Goal: Task Accomplishment & Management: Complete application form

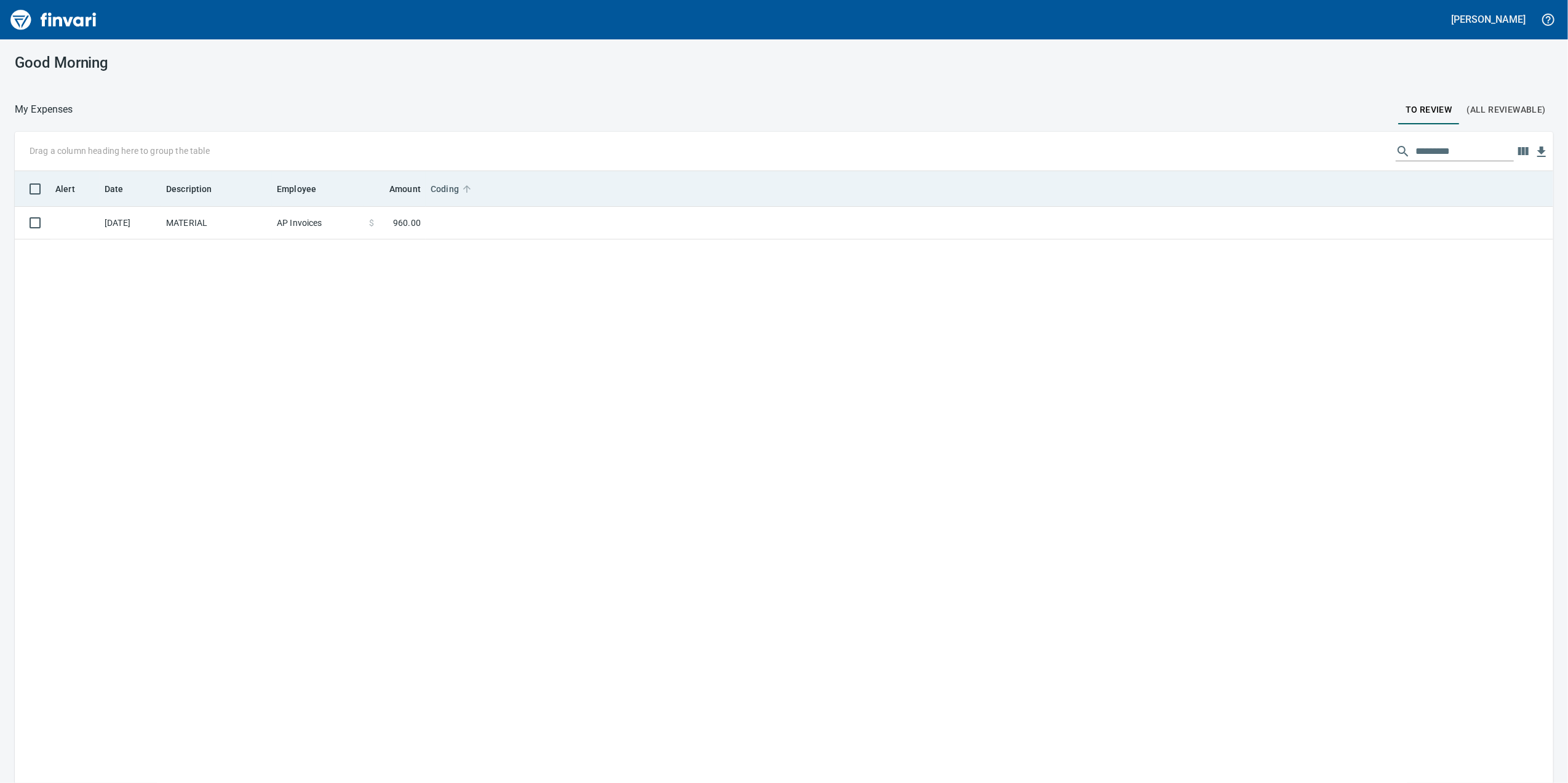
scroll to position [1, 1]
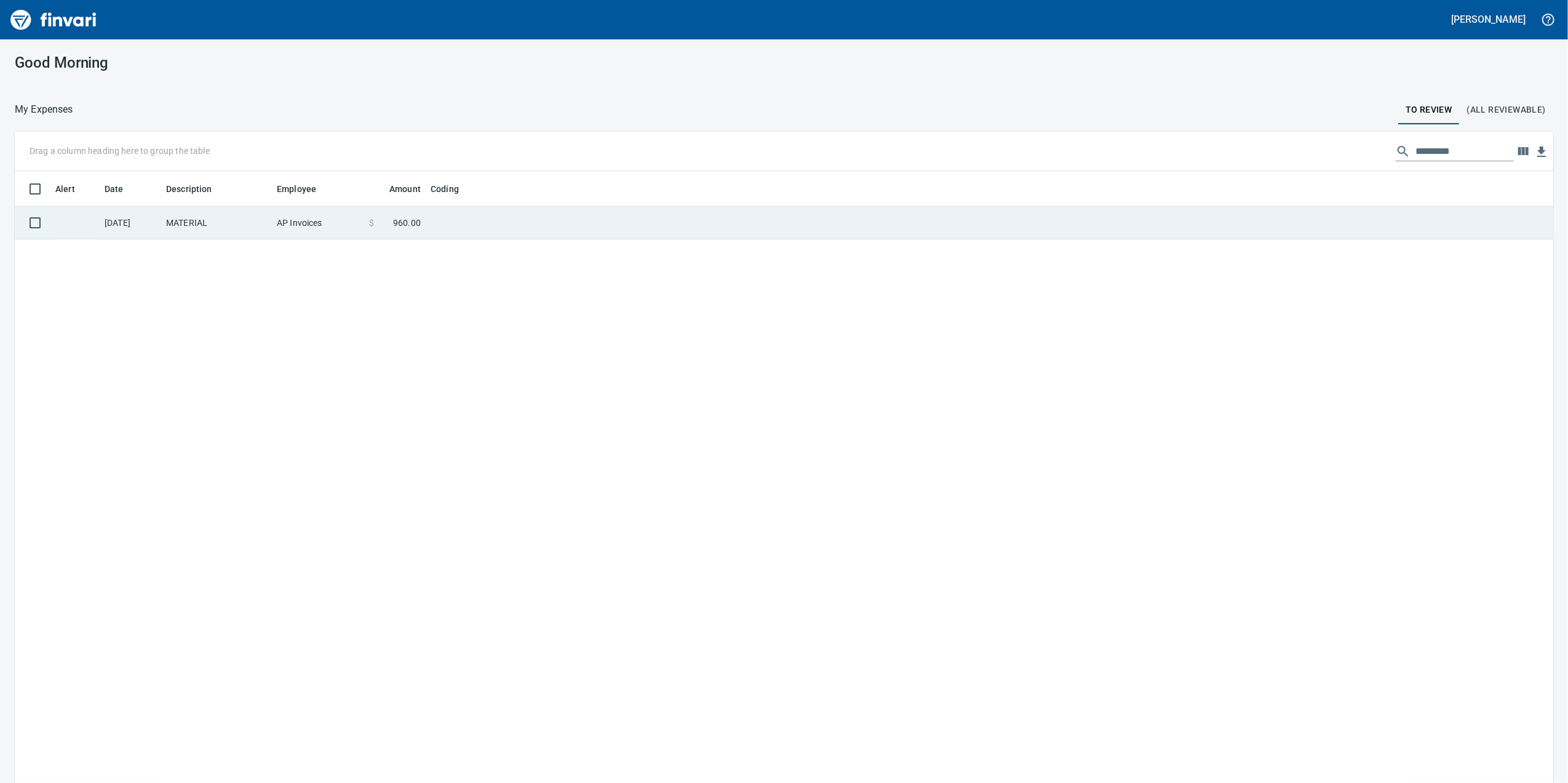
drag, startPoint x: 432, startPoint y: 218, endPoint x: 417, endPoint y: 224, distance: 16.2
click at [432, 220] on td at bounding box center [579, 223] width 307 height 33
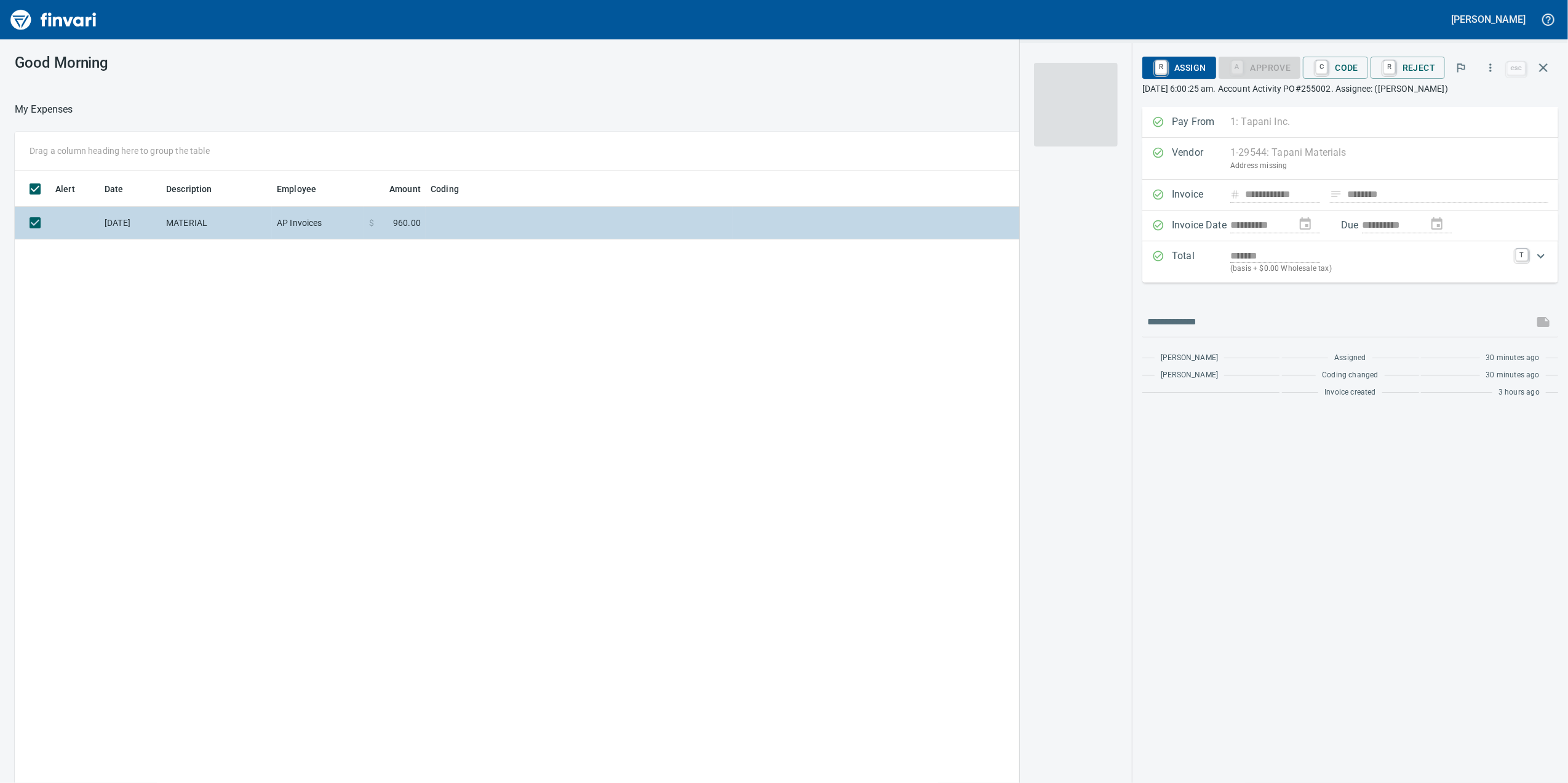
scroll to position [635, 1207]
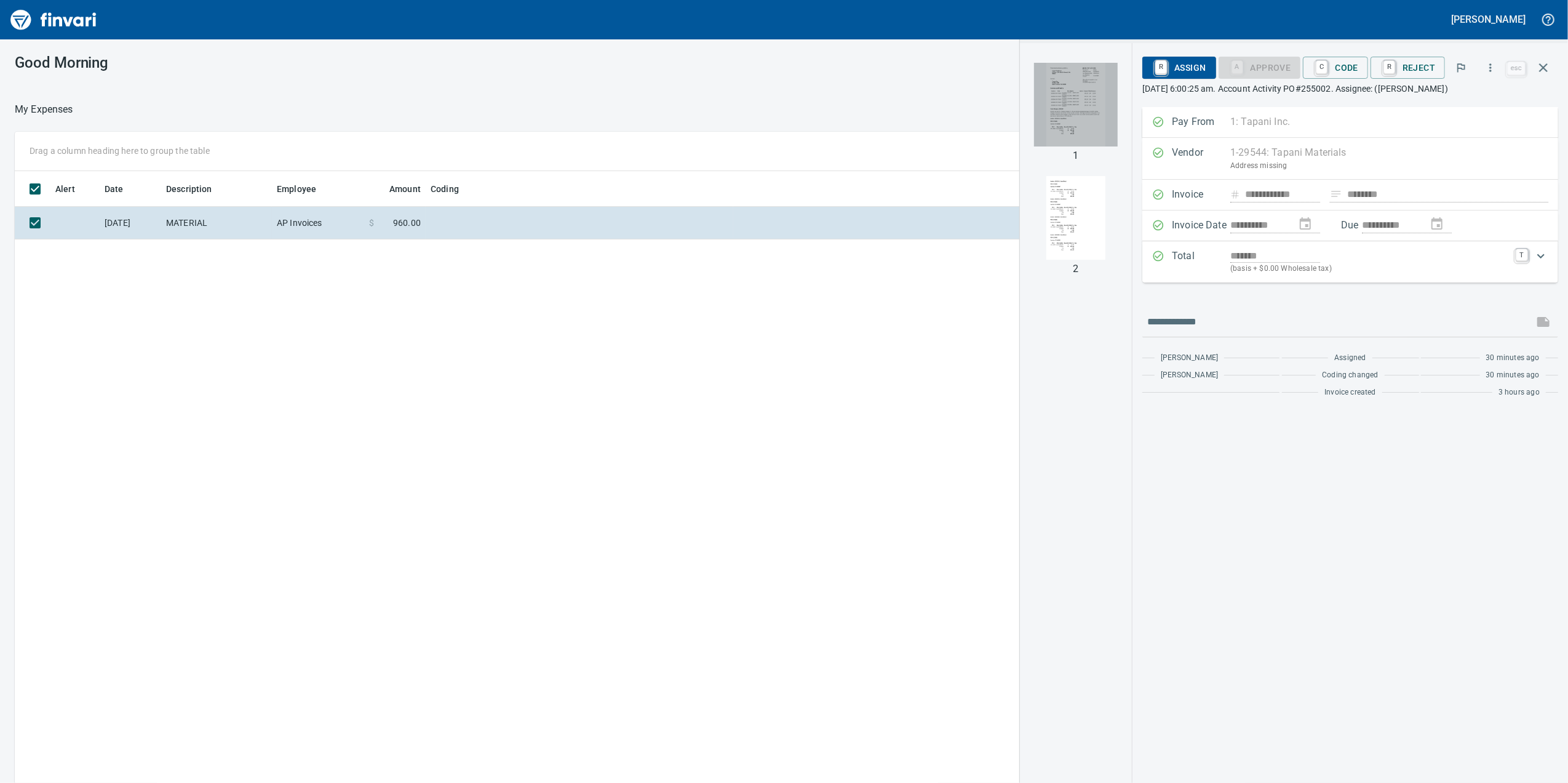
click at [1079, 141] on img "button" at bounding box center [1076, 105] width 84 height 84
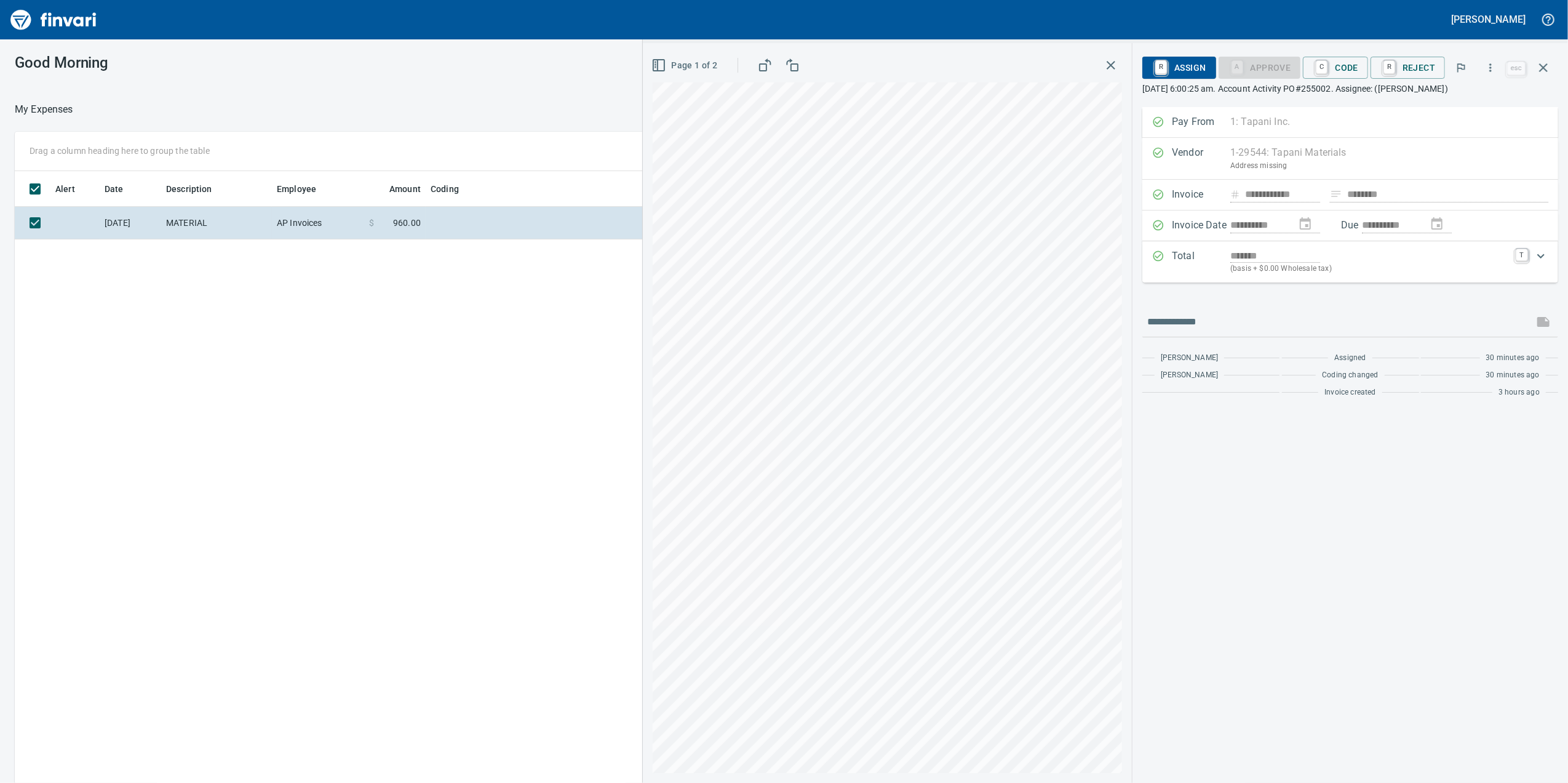
click at [660, 68] on icon "button" at bounding box center [659, 65] width 15 height 15
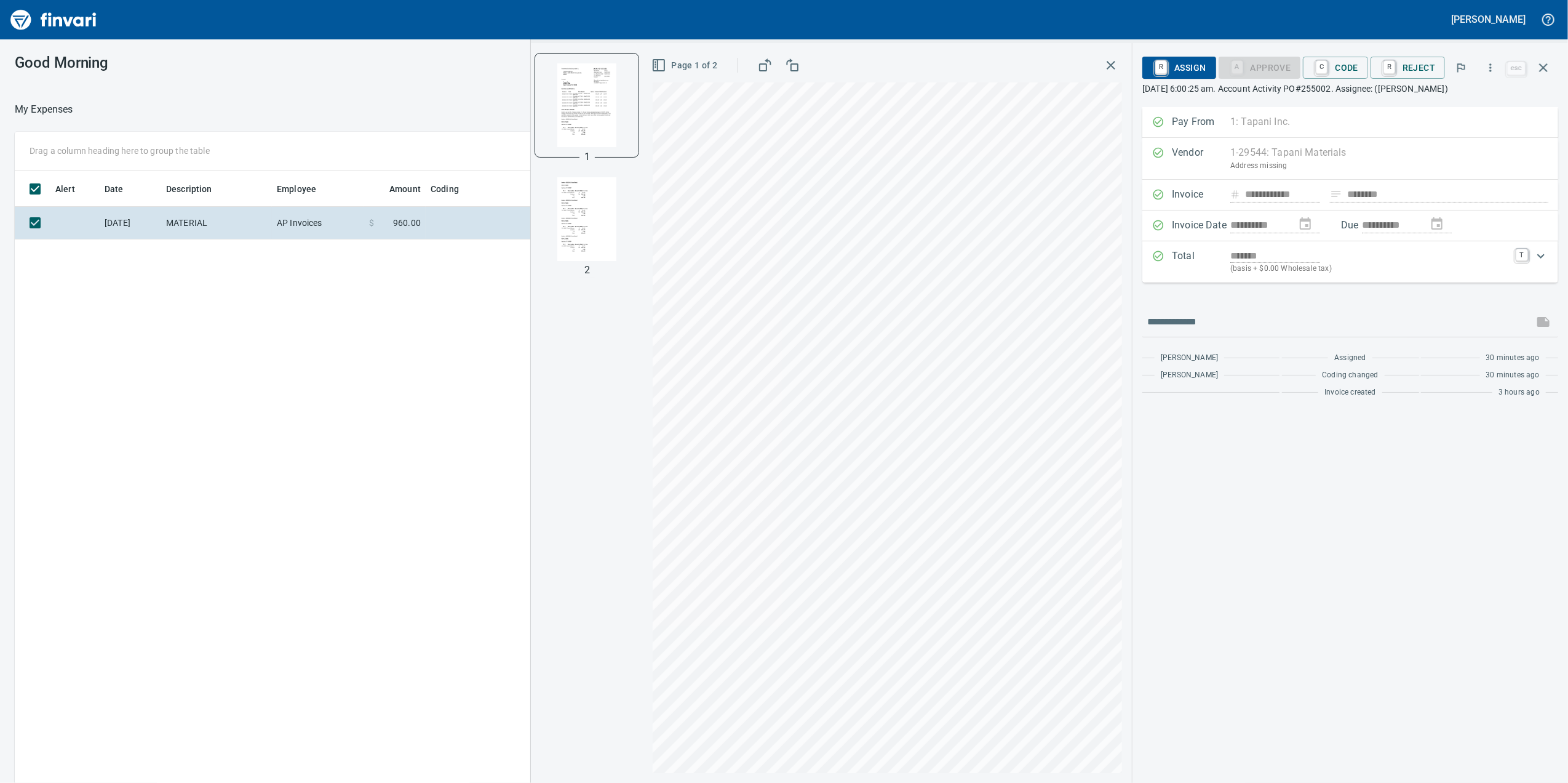
click at [574, 211] on img "button" at bounding box center [587, 219] width 84 height 84
click at [593, 116] on img "button" at bounding box center [587, 105] width 84 height 84
click at [608, 219] on img "button" at bounding box center [587, 219] width 84 height 84
click at [1554, 72] on button "button" at bounding box center [1544, 68] width 30 height 30
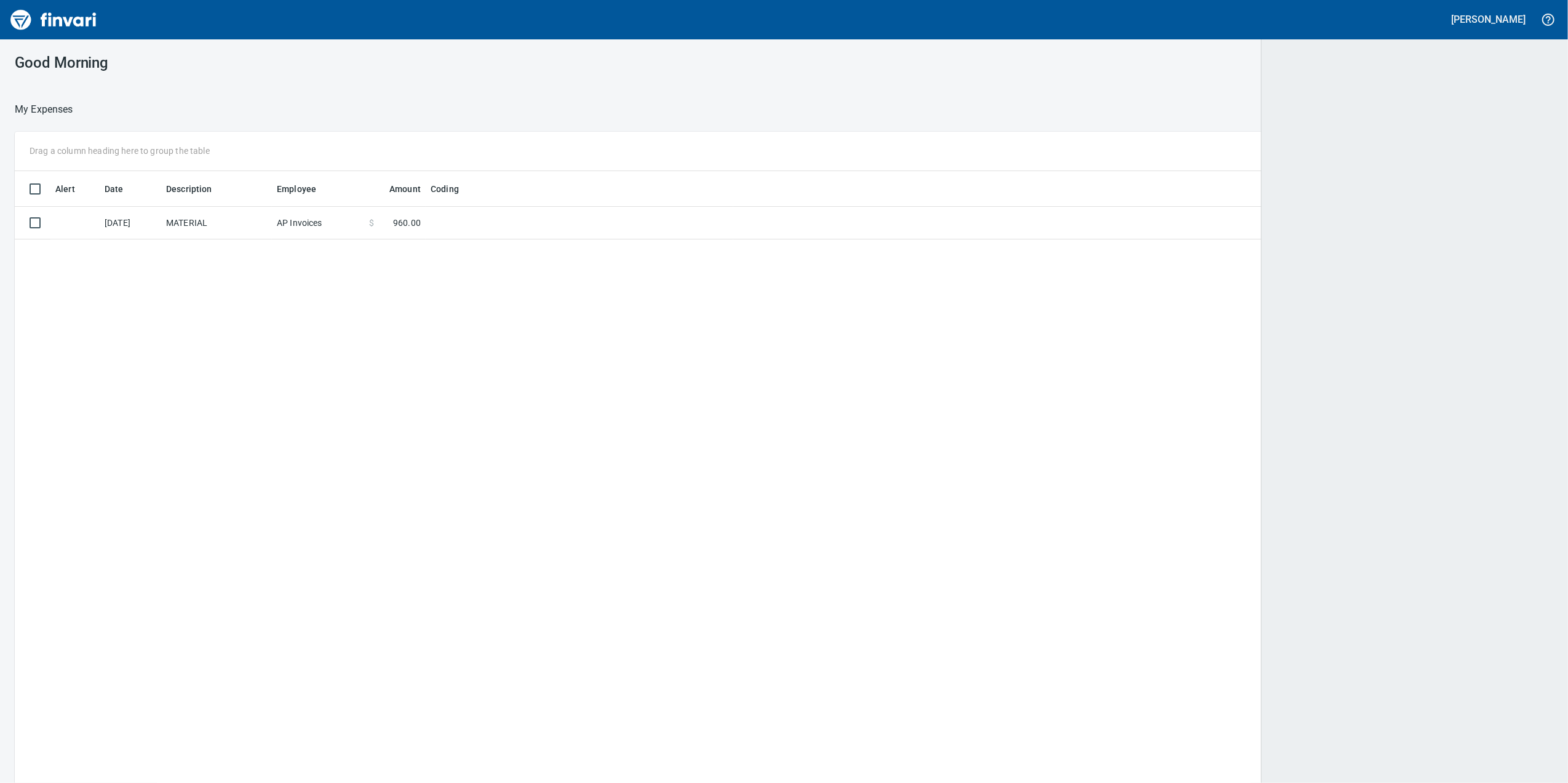
scroll to position [635, 1514]
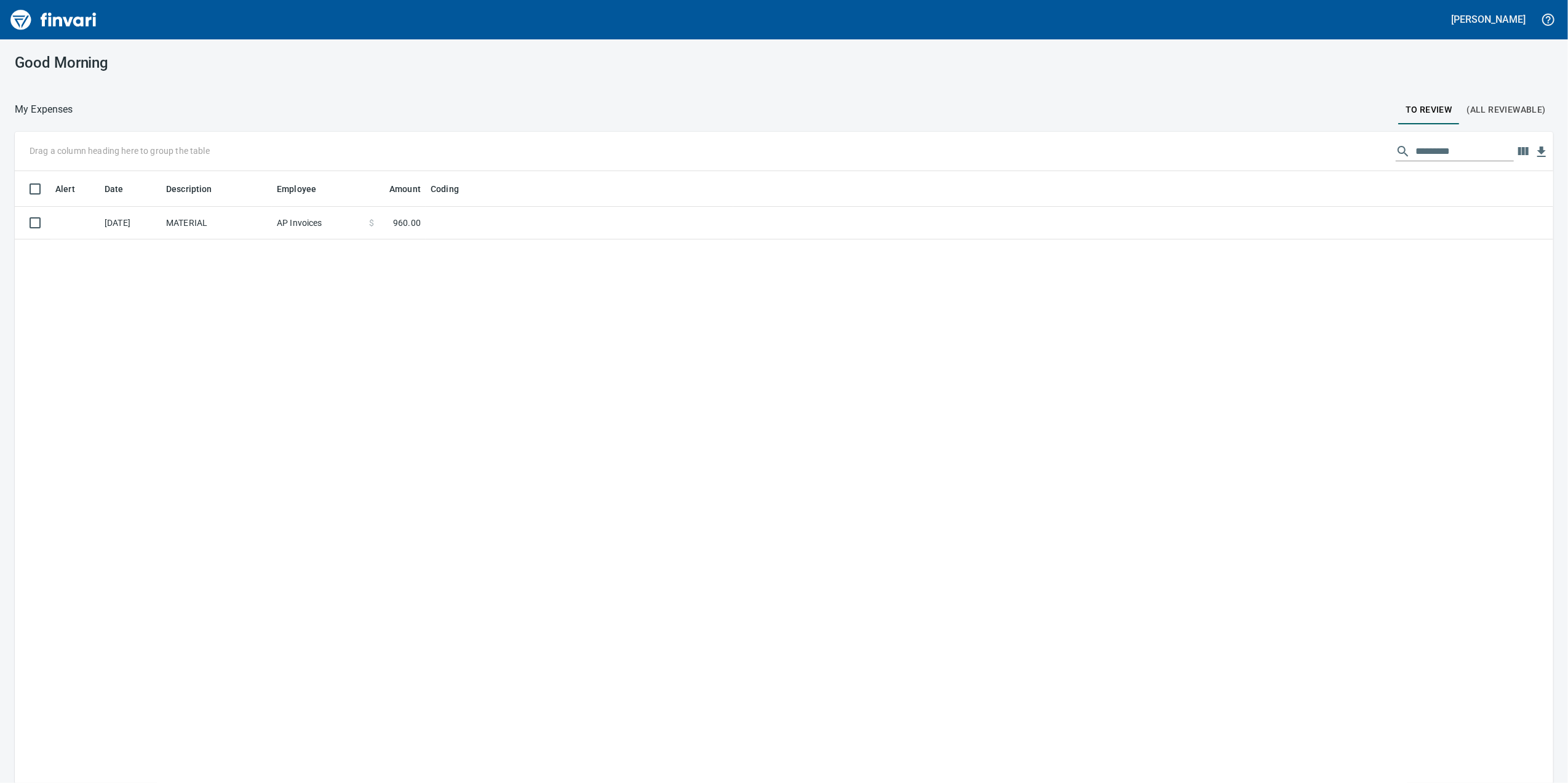
click at [1519, 109] on span "(All Reviewable)" at bounding box center [1506, 110] width 79 height 16
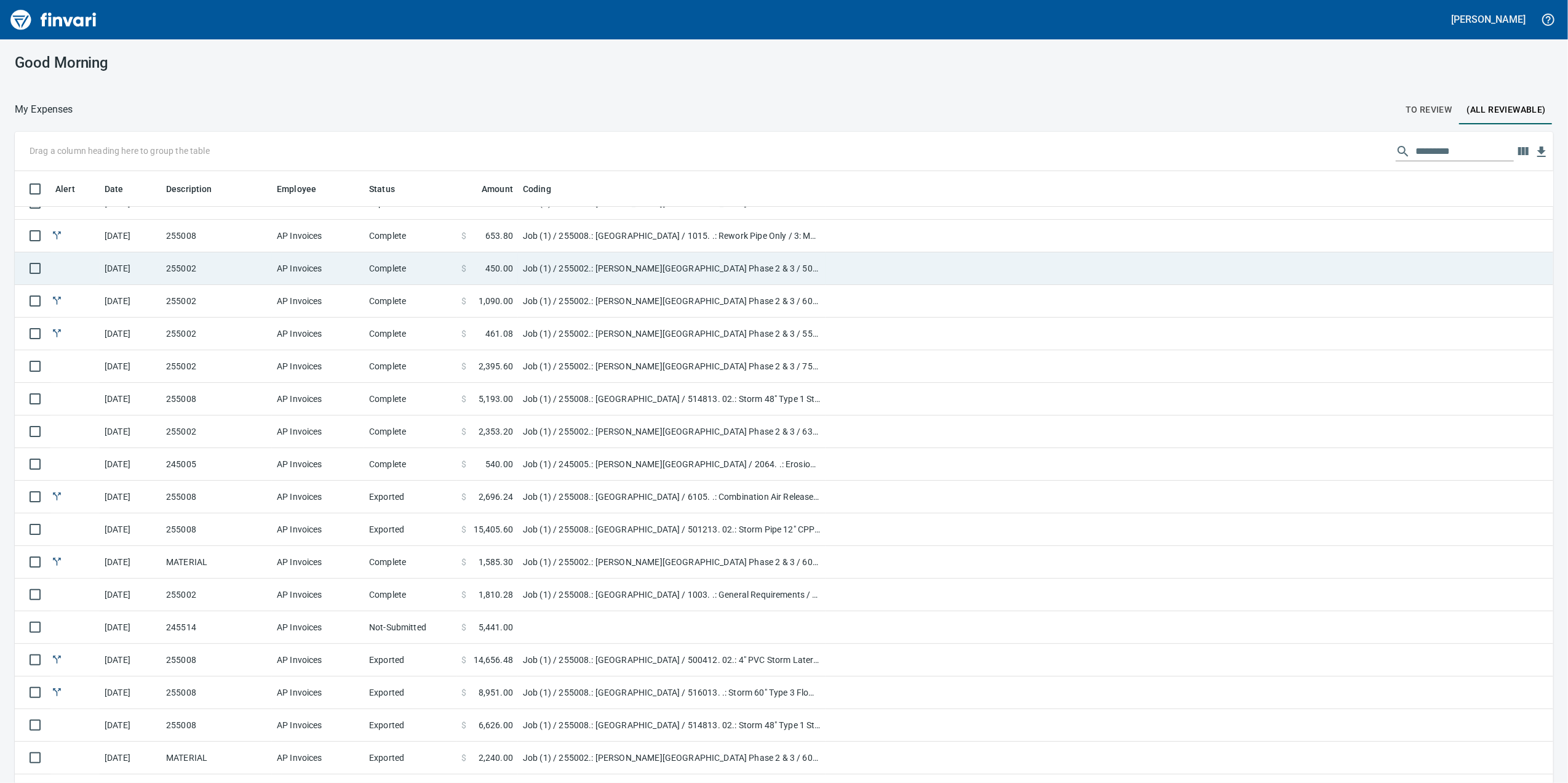
scroll to position [163, 0]
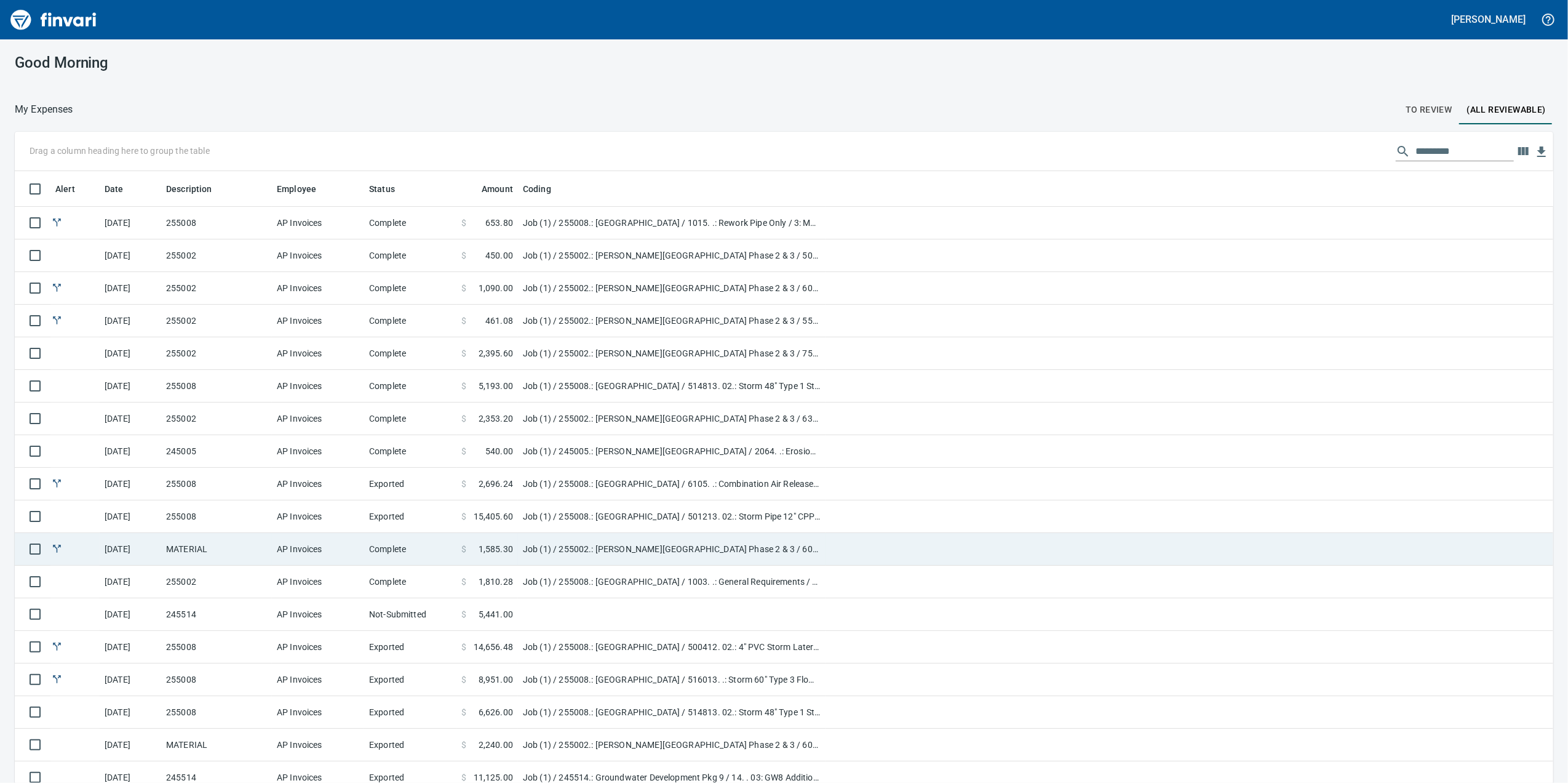
click at [220, 555] on td "MATERIAL" at bounding box center [216, 549] width 110 height 33
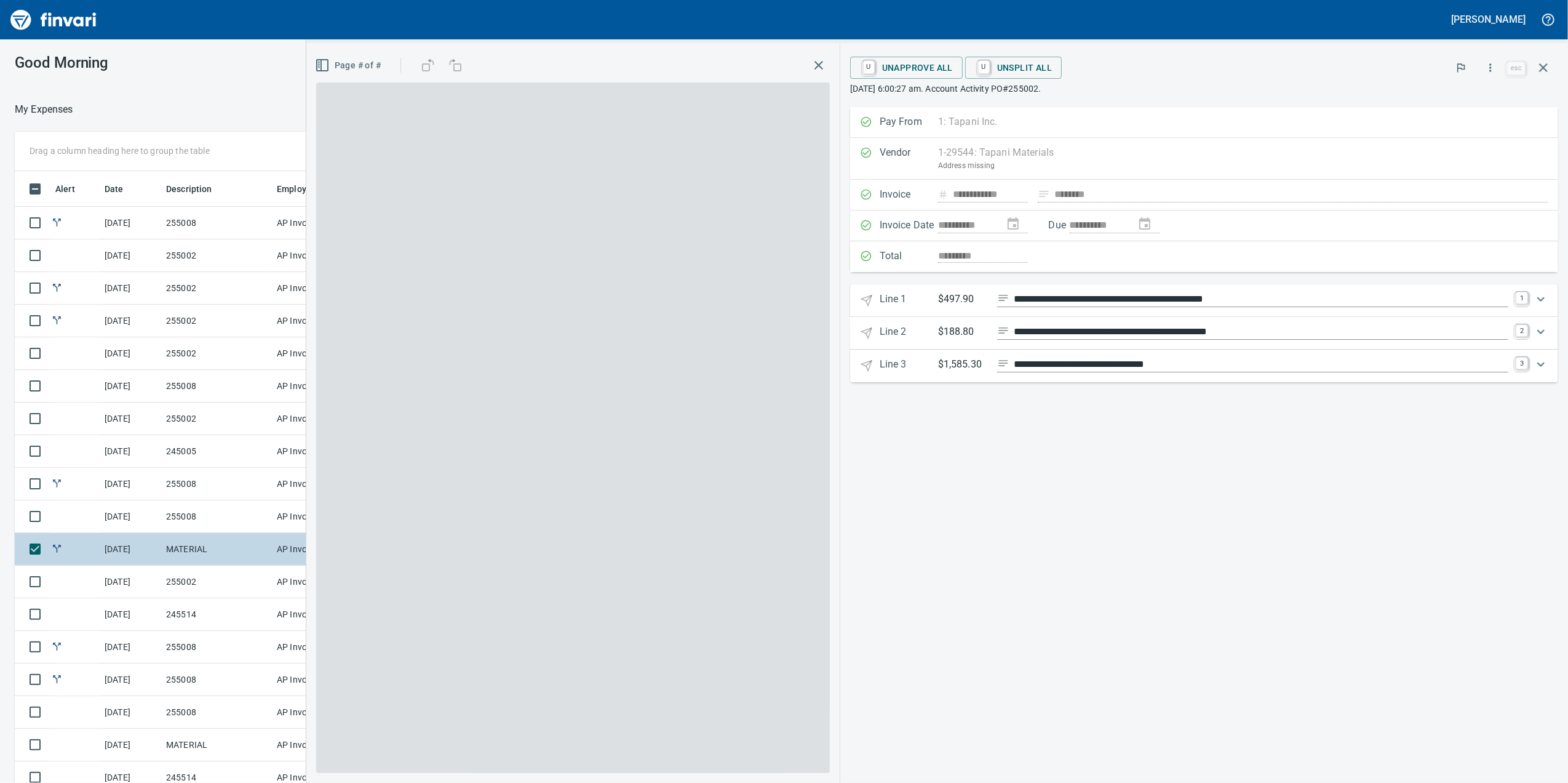
scroll to position [635, 1194]
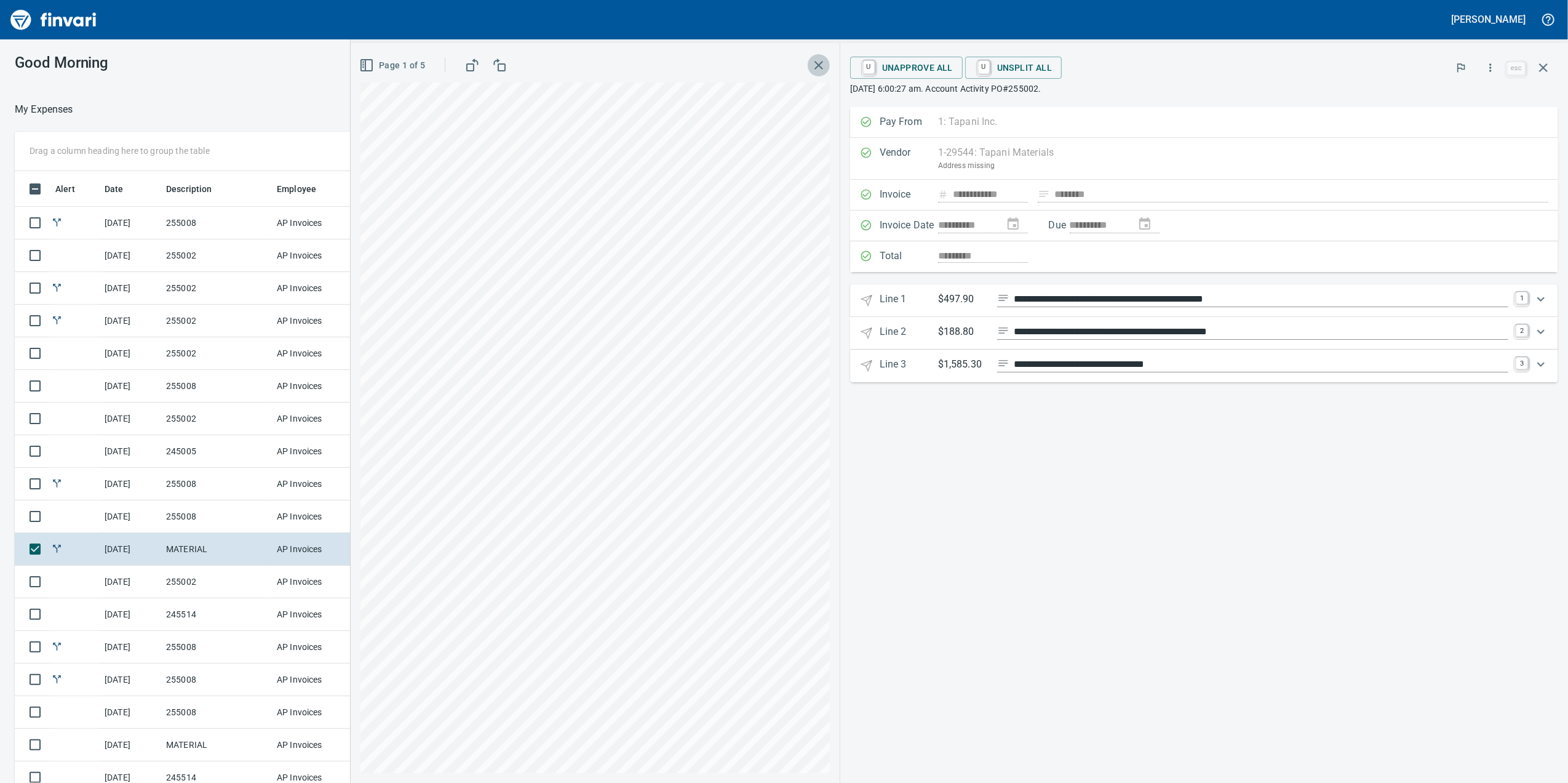
click at [826, 67] on icon "button" at bounding box center [819, 65] width 15 height 15
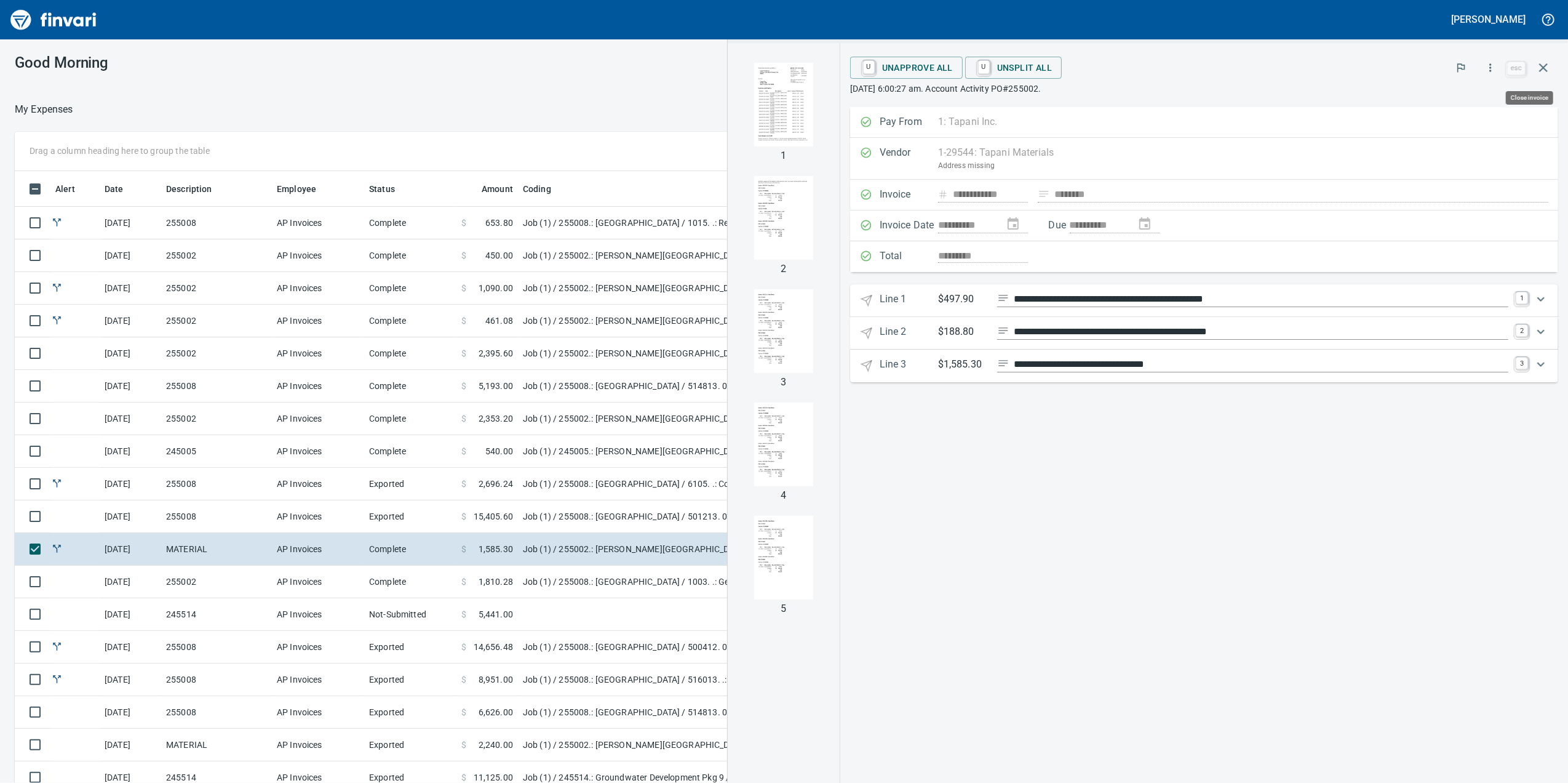
click at [1529, 67] on button "button" at bounding box center [1544, 68] width 30 height 30
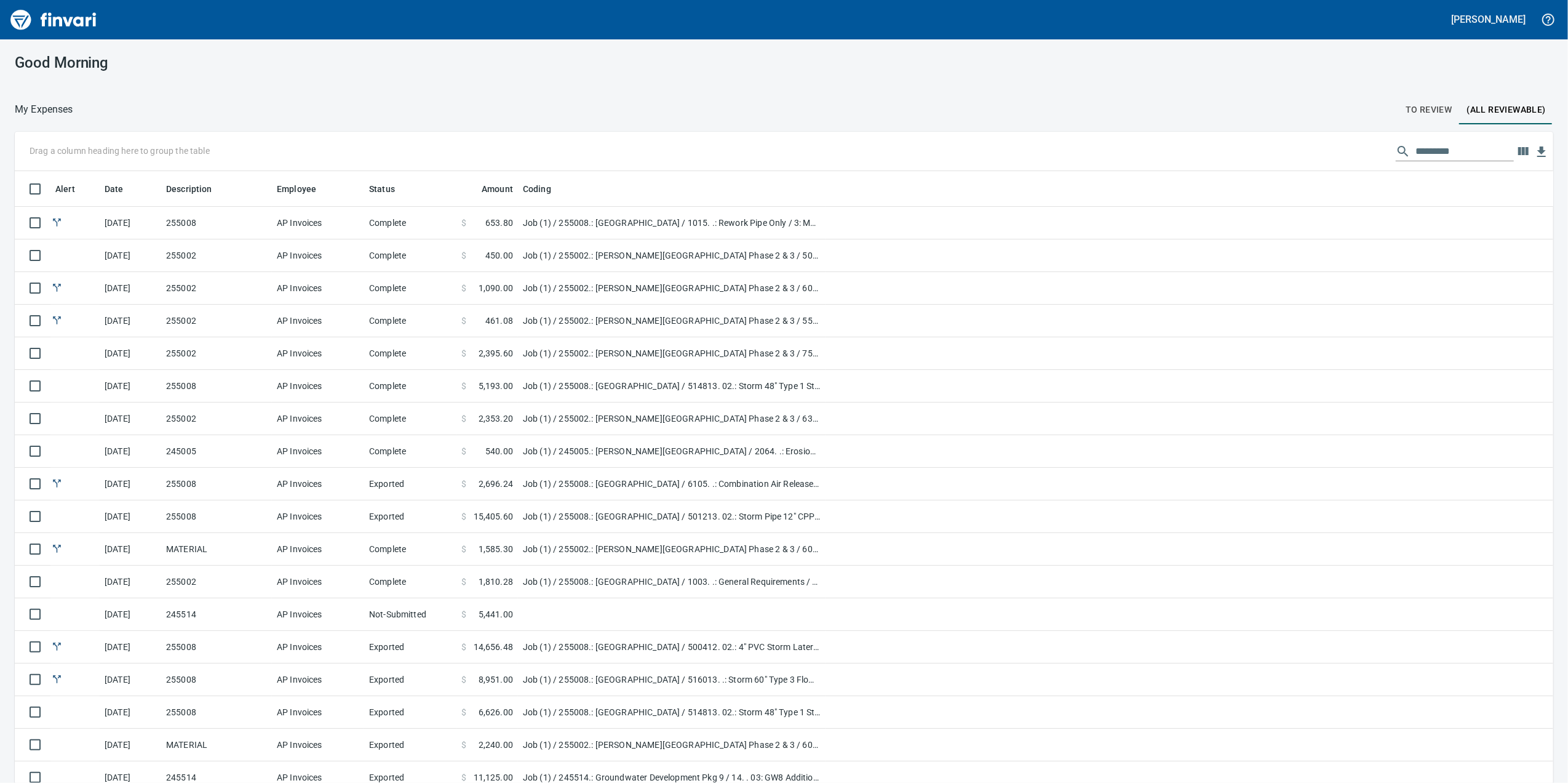
scroll to position [635, 1502]
click at [1406, 116] on span "To Review" at bounding box center [1429, 110] width 46 height 16
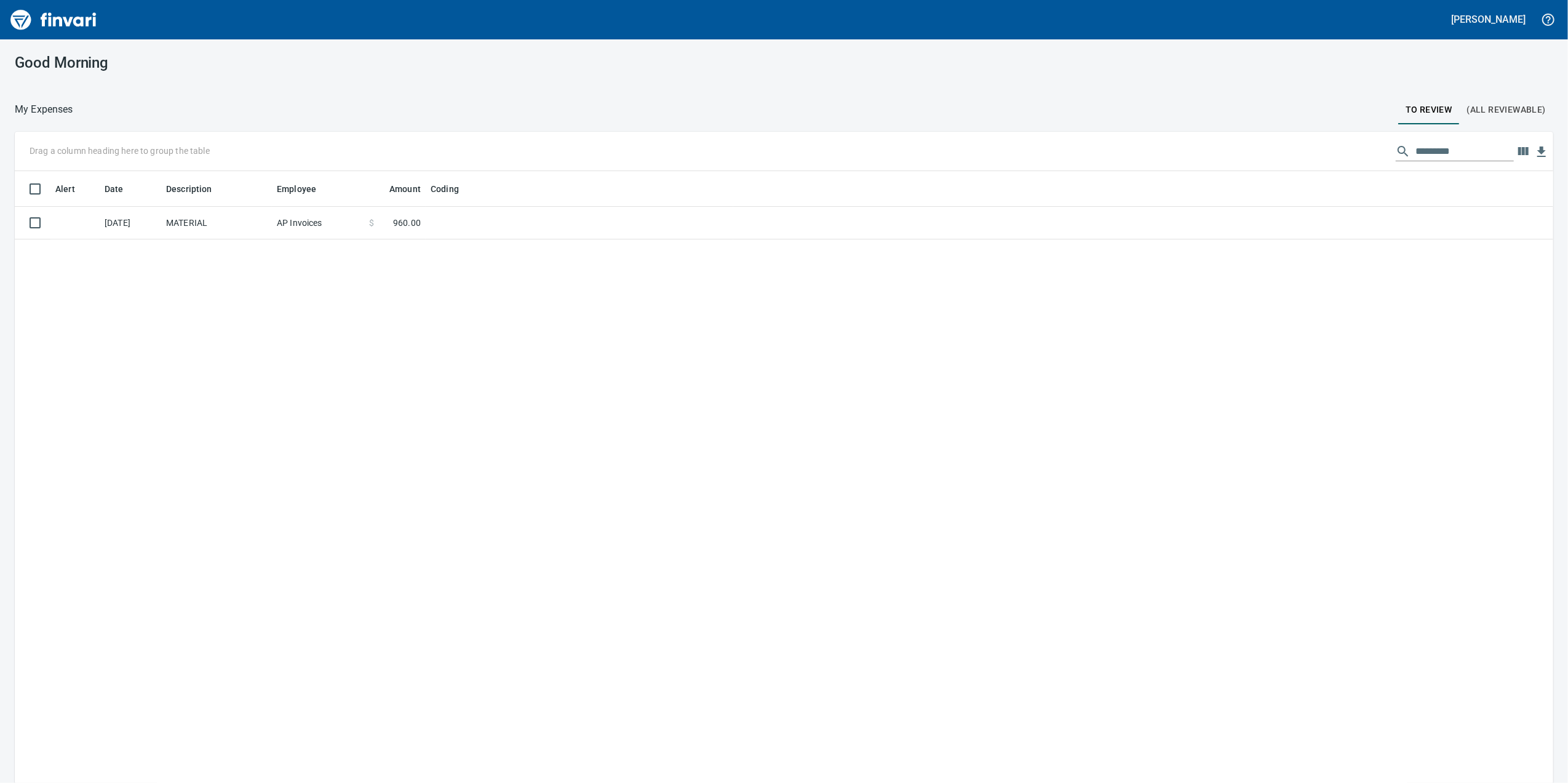
scroll to position [635, 1514]
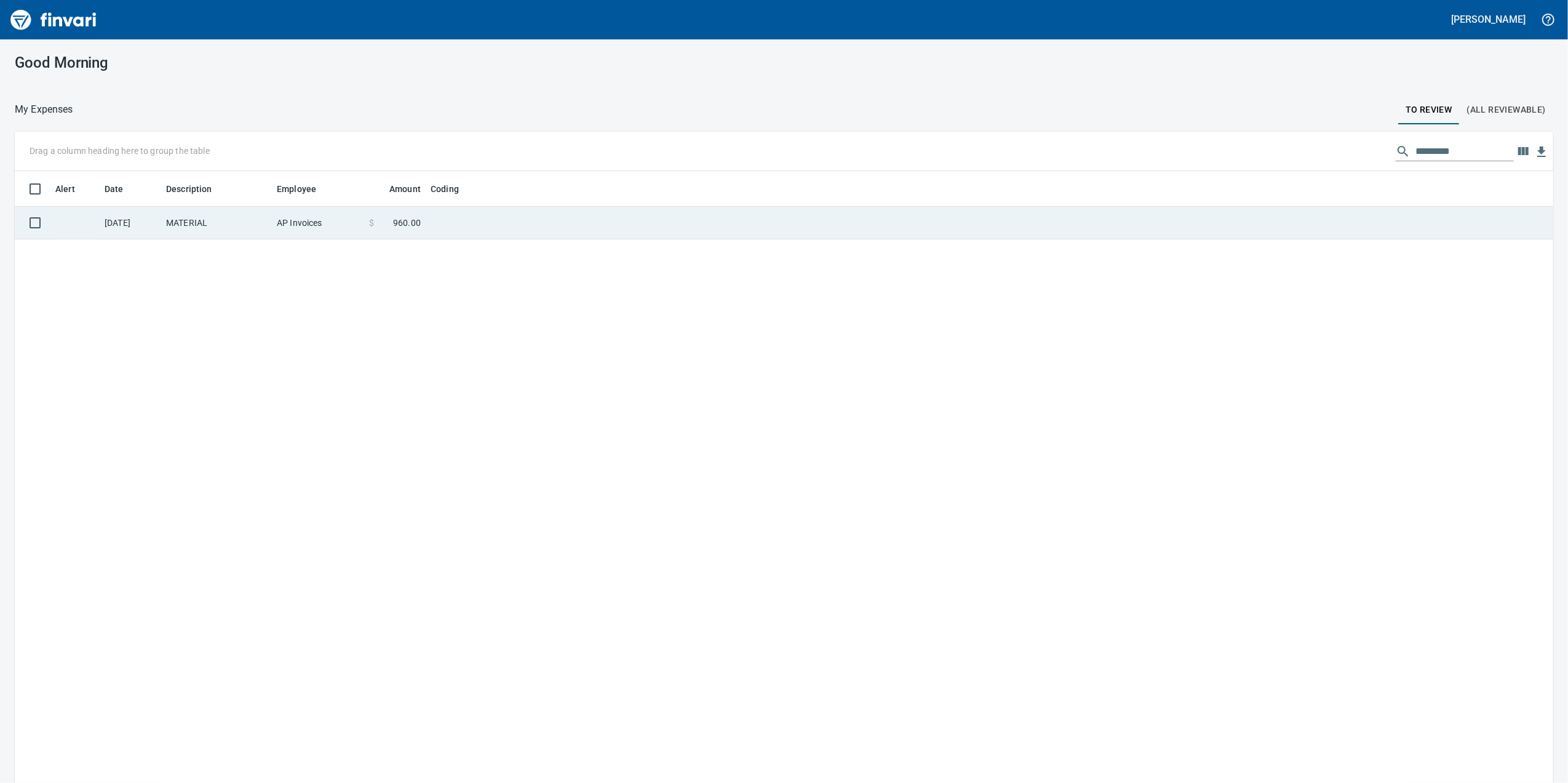
click at [574, 222] on td at bounding box center [579, 223] width 307 height 33
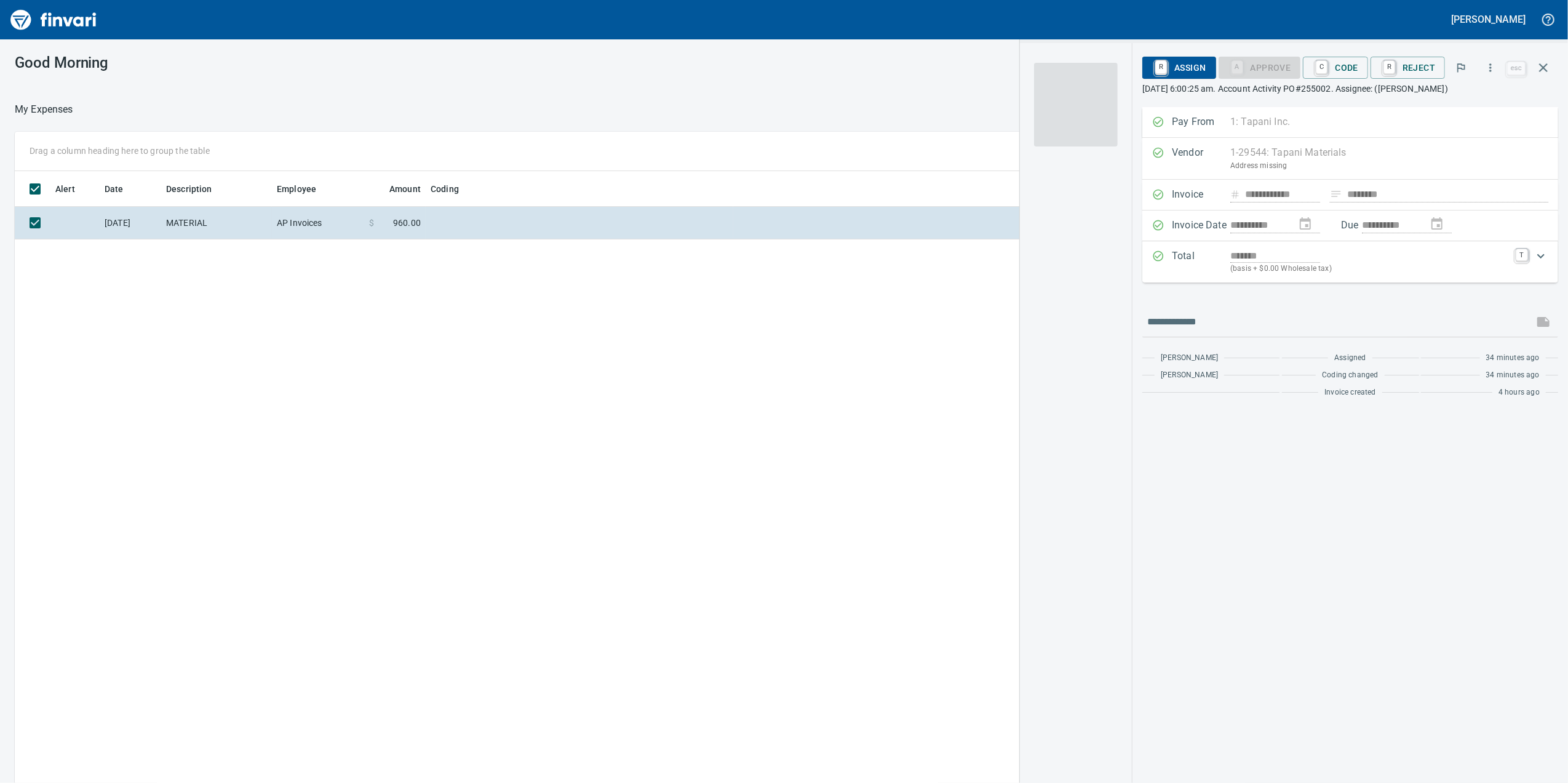
scroll to position [635, 1207]
click at [1078, 121] on img "button" at bounding box center [1076, 105] width 84 height 84
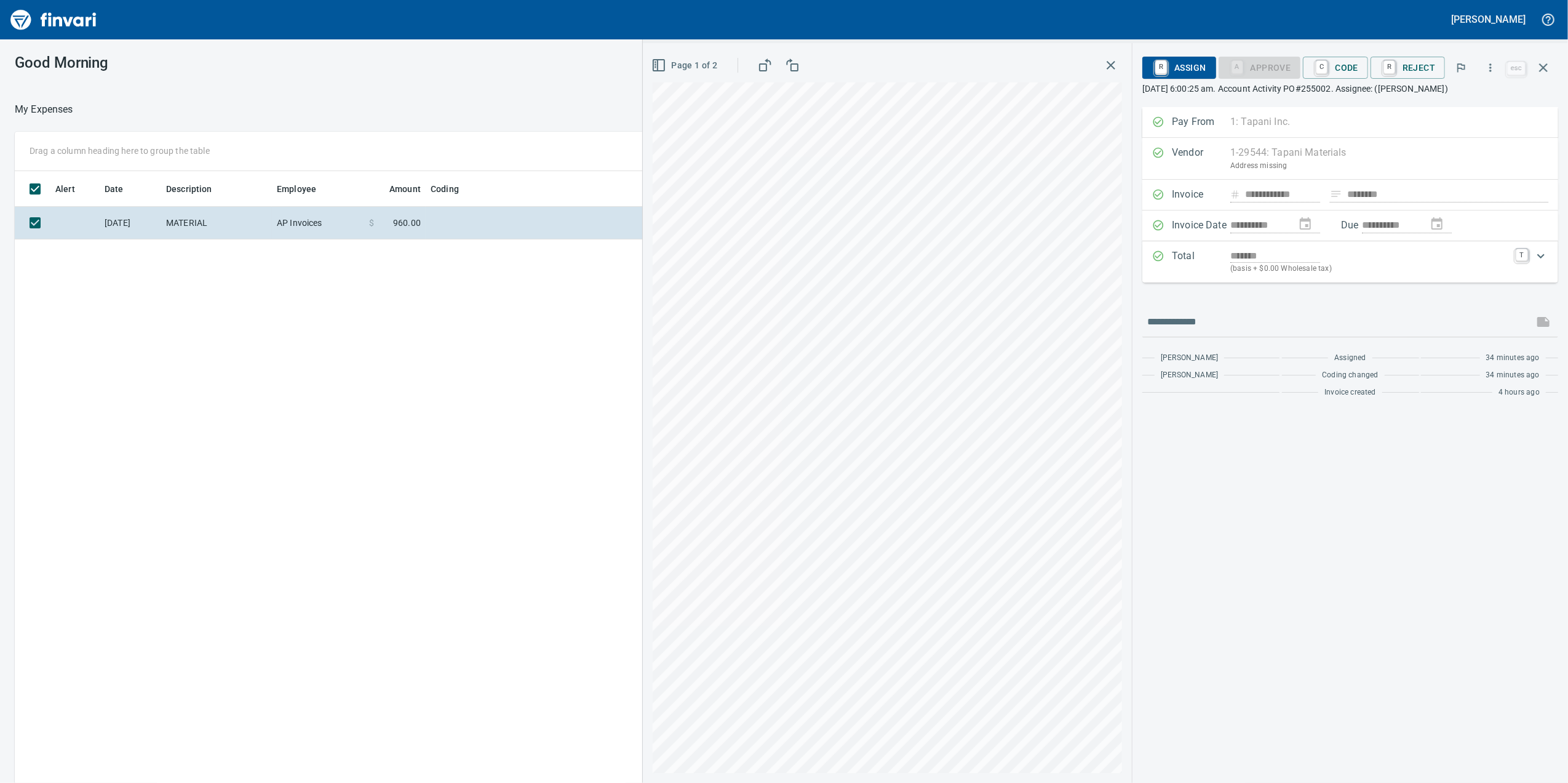
click at [1308, 274] on p "(basis + $0.00 Wholesale tax)" at bounding box center [1369, 268] width 279 height 12
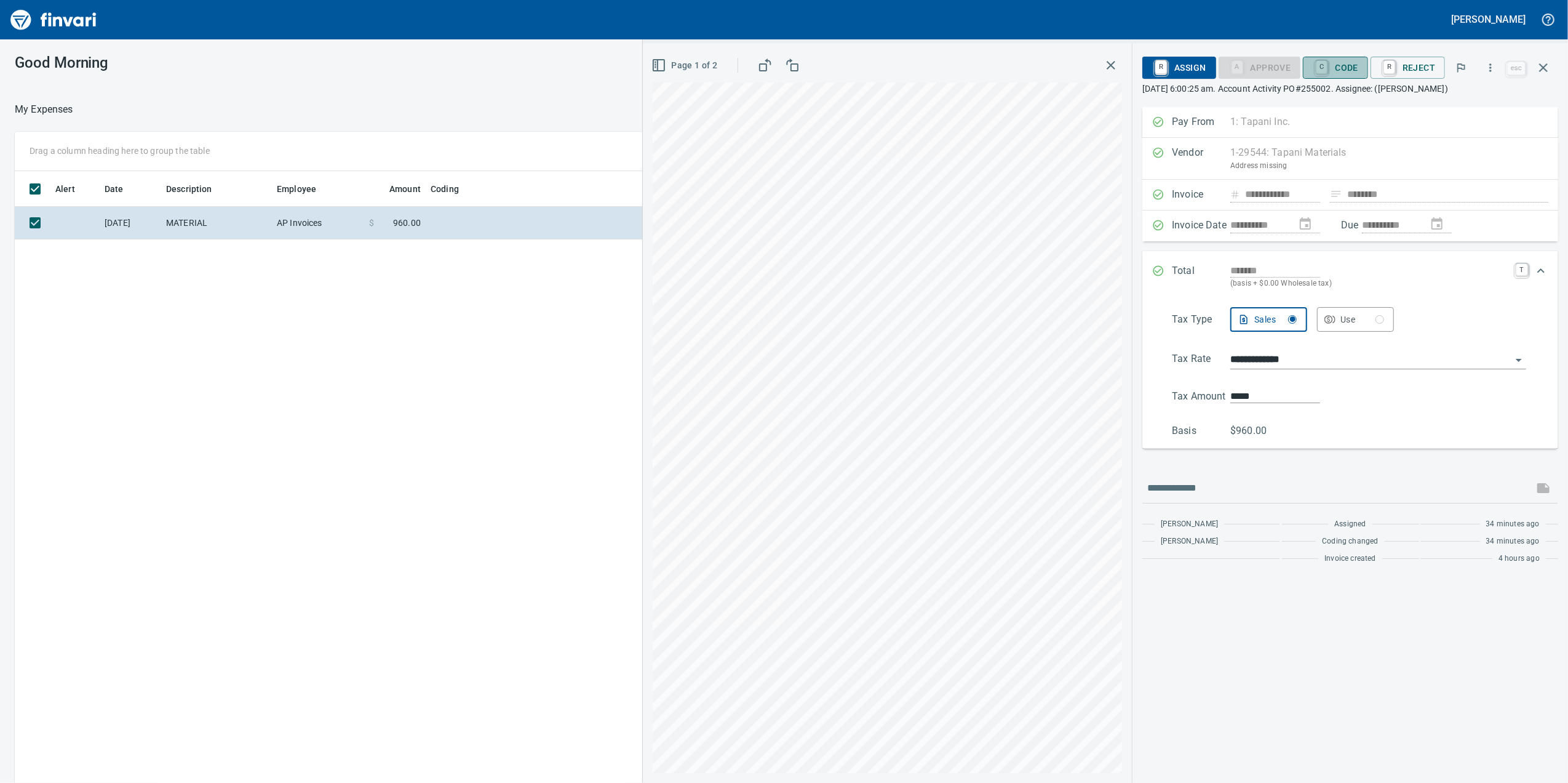
click at [1340, 65] on span "C Code" at bounding box center [1335, 68] width 45 height 21
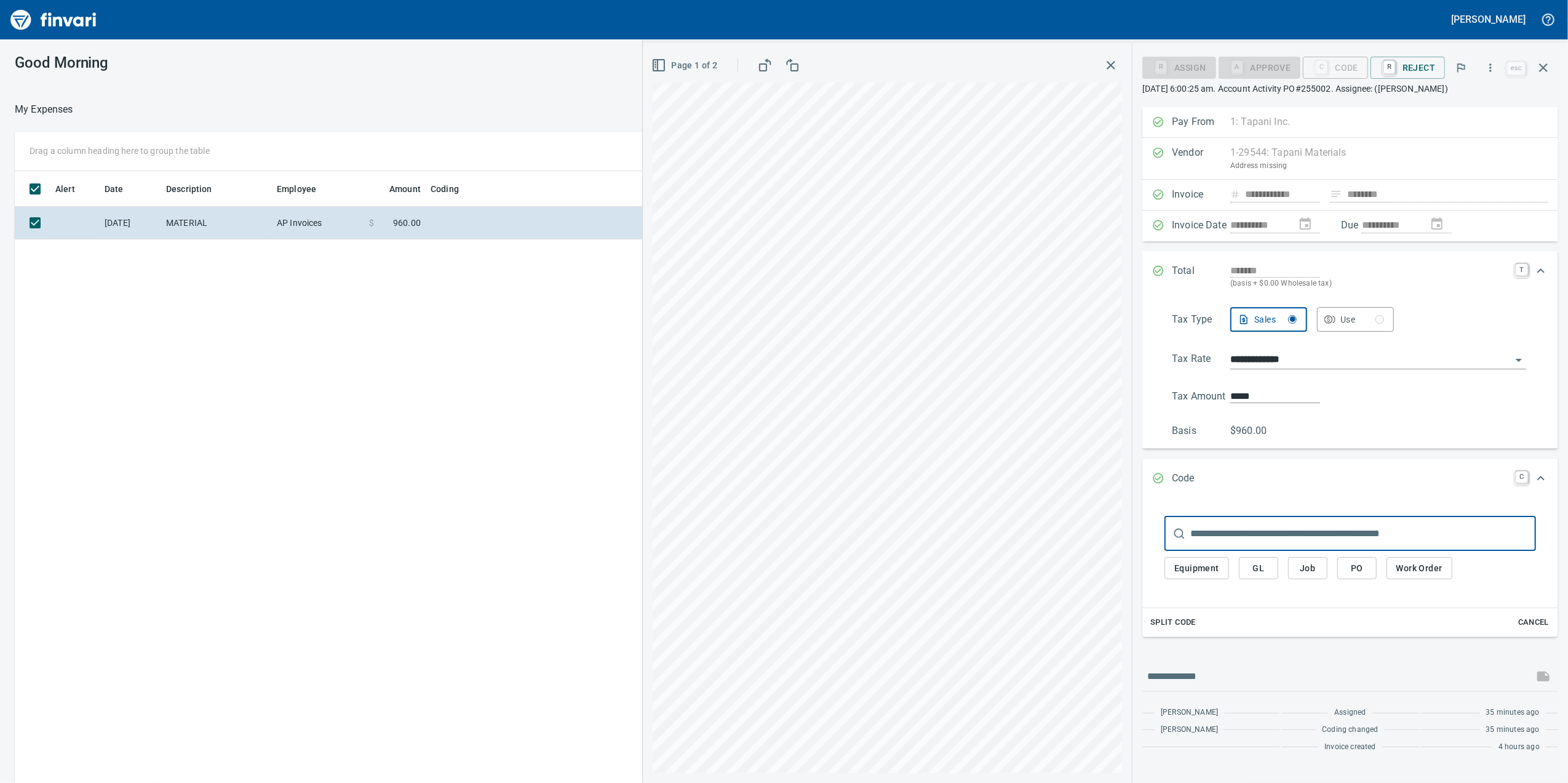
click at [1319, 570] on button "Job" at bounding box center [1308, 568] width 39 height 23
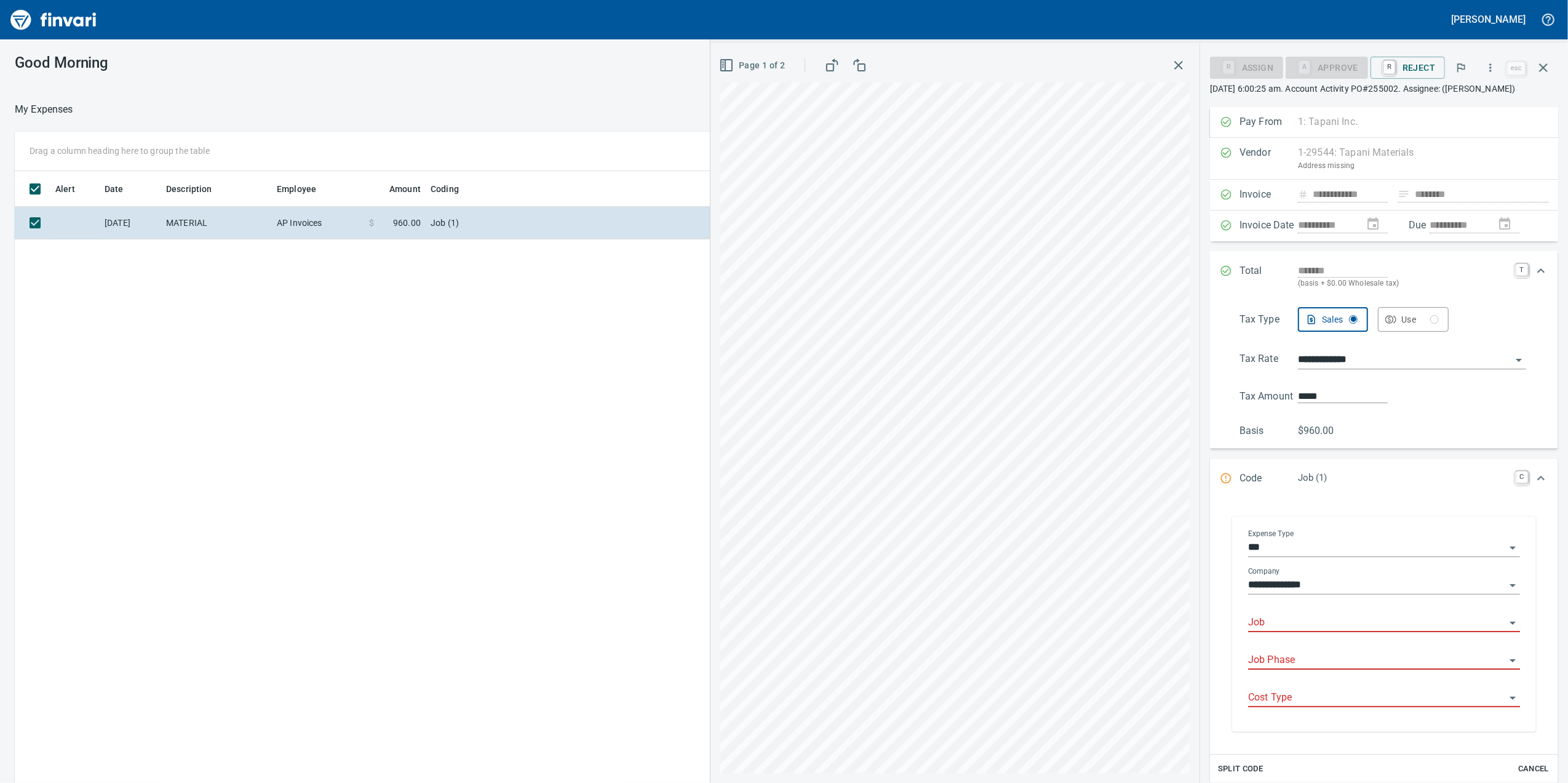
click at [1294, 624] on div "Job" at bounding box center [1384, 619] width 272 height 28
click at [1292, 632] on input "Job" at bounding box center [1377, 622] width 257 height 18
click at [1315, 673] on li "255002.: [PERSON_NAME][GEOGRAPHIC_DATA] Phase 2 & 3" at bounding box center [1379, 670] width 260 height 30
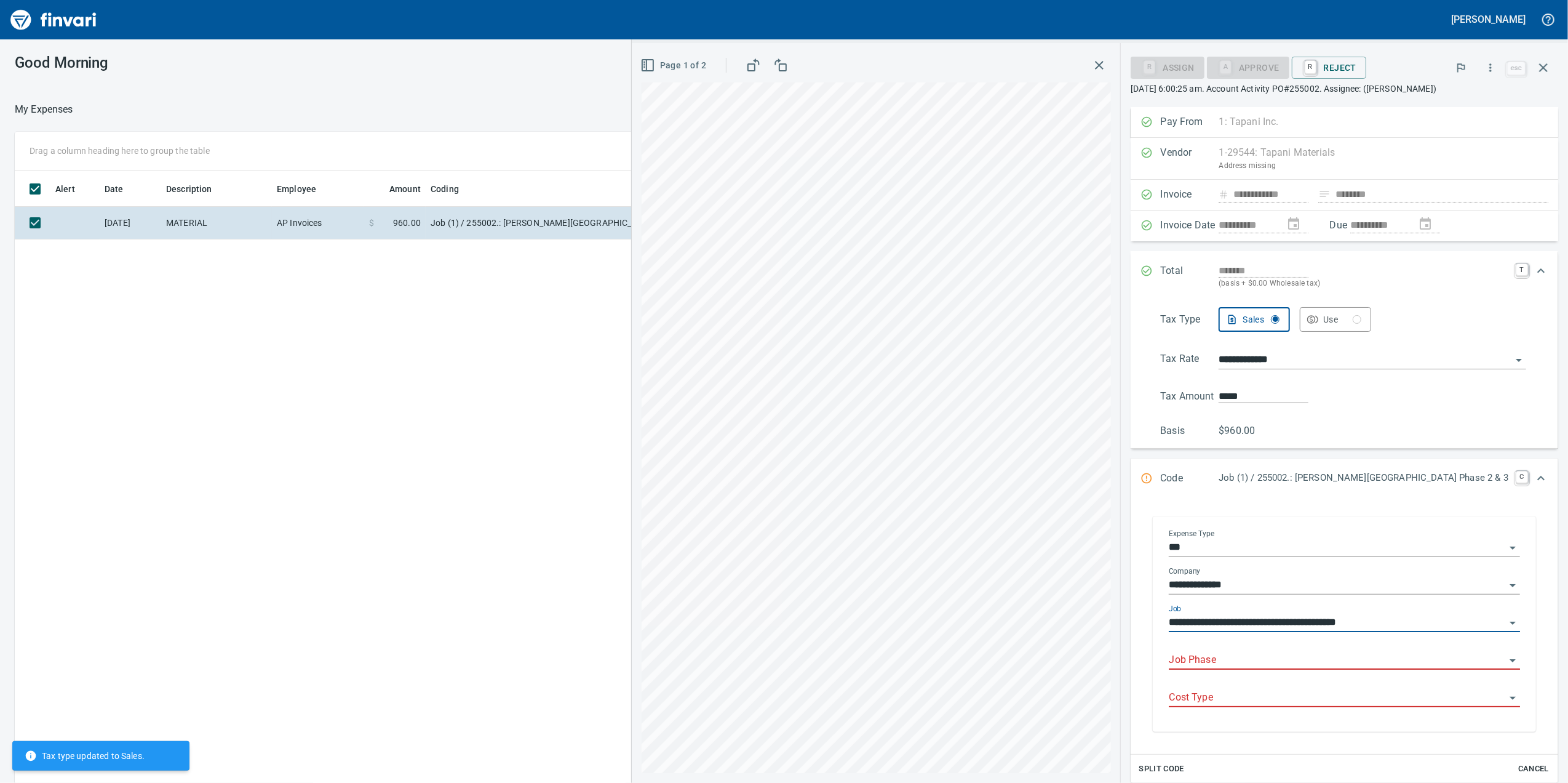
type input "**********"
click at [1282, 680] on div "Job Phase" at bounding box center [1344, 660] width 351 height 37
click at [1268, 669] on input "Job Phase" at bounding box center [1337, 660] width 336 height 18
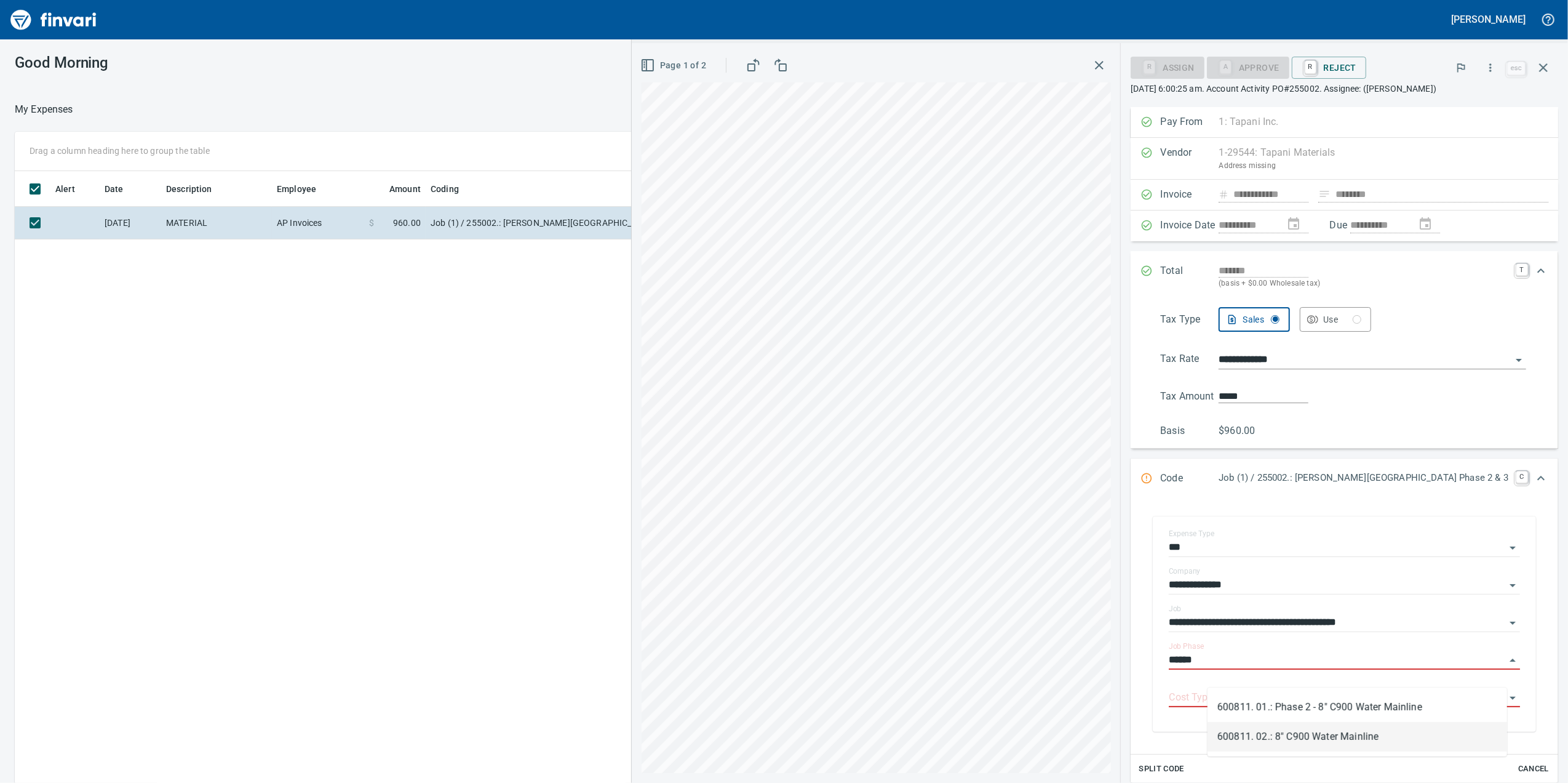
click at [1320, 726] on li "600811. 02.: 8" C900 Water Mainline" at bounding box center [1357, 737] width 300 height 30
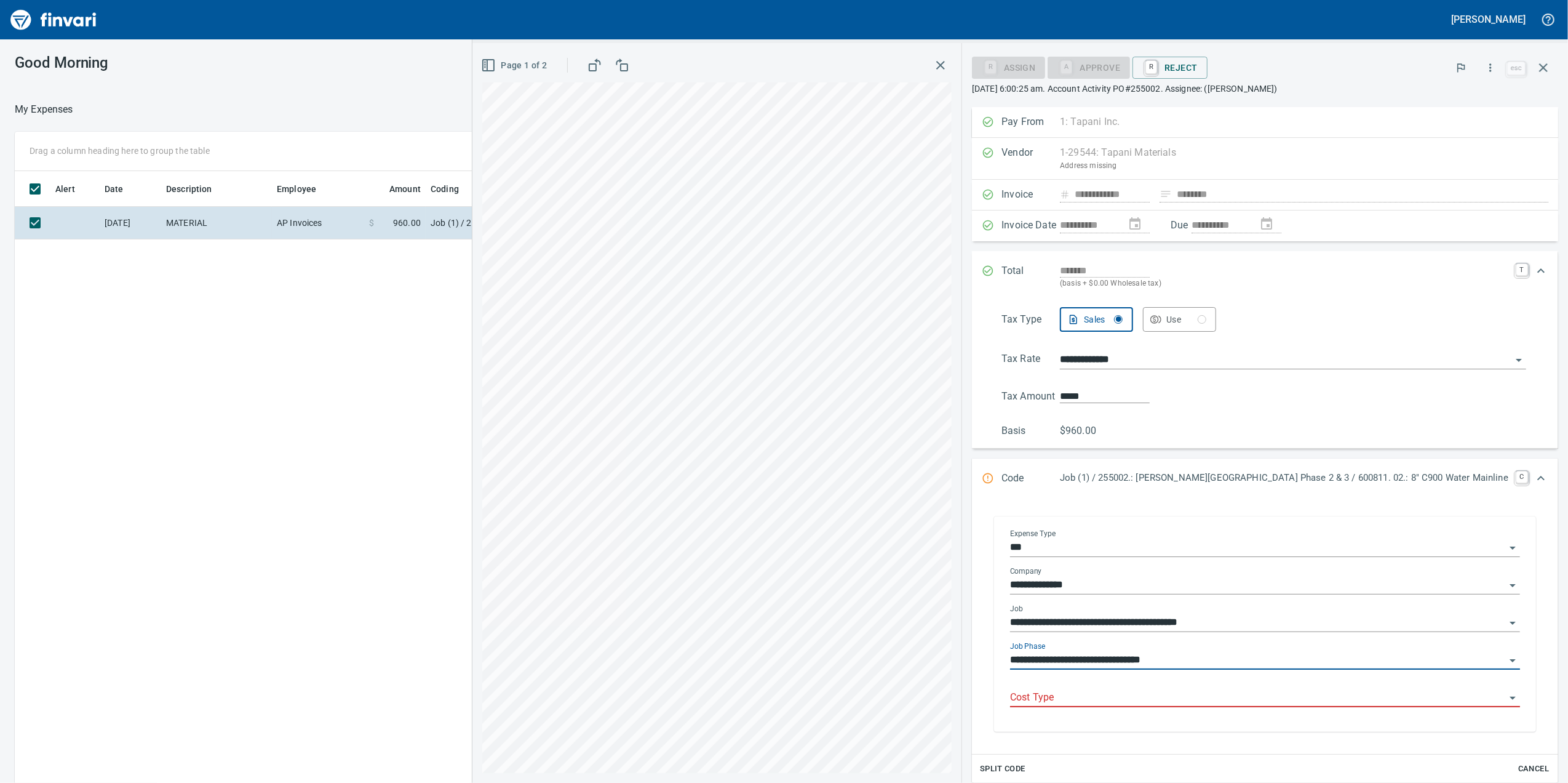
type input "**********"
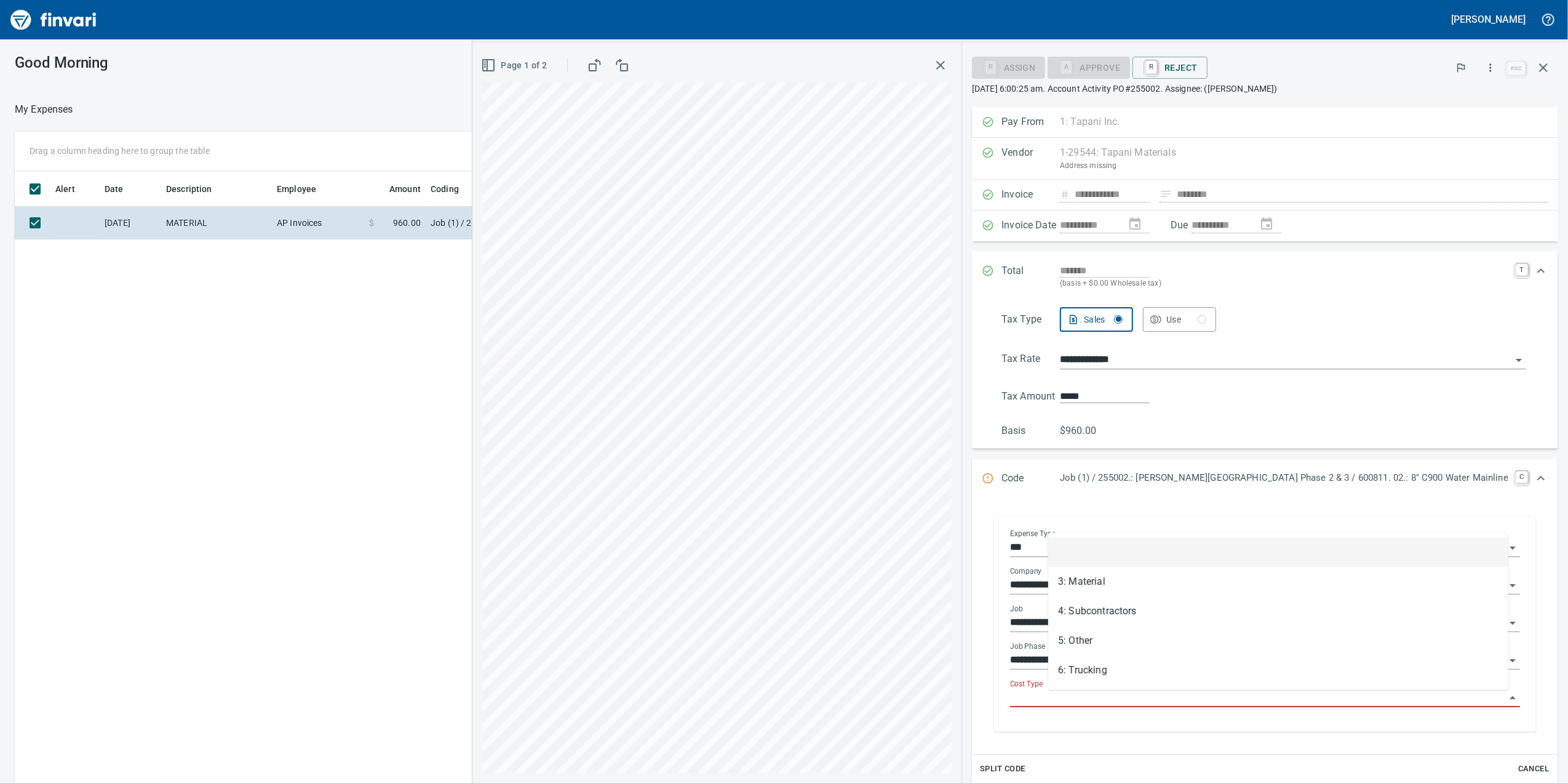
click at [1243, 707] on input "Cost Type" at bounding box center [1257, 698] width 495 height 18
click at [1078, 583] on li "3: Material" at bounding box center [1278, 581] width 460 height 30
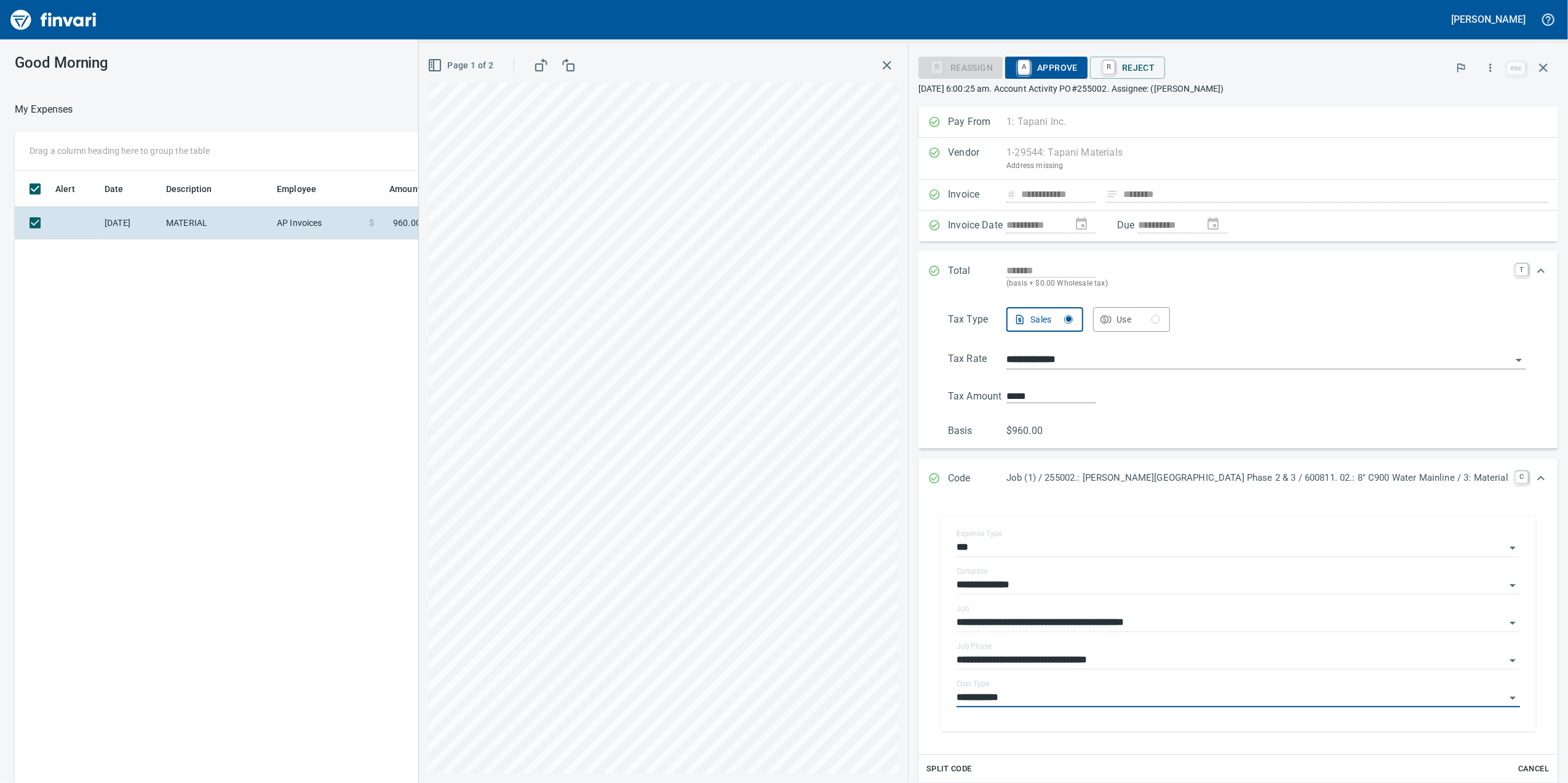
type input "**********"
click at [1078, 76] on span "A Approve" at bounding box center [1046, 68] width 63 height 21
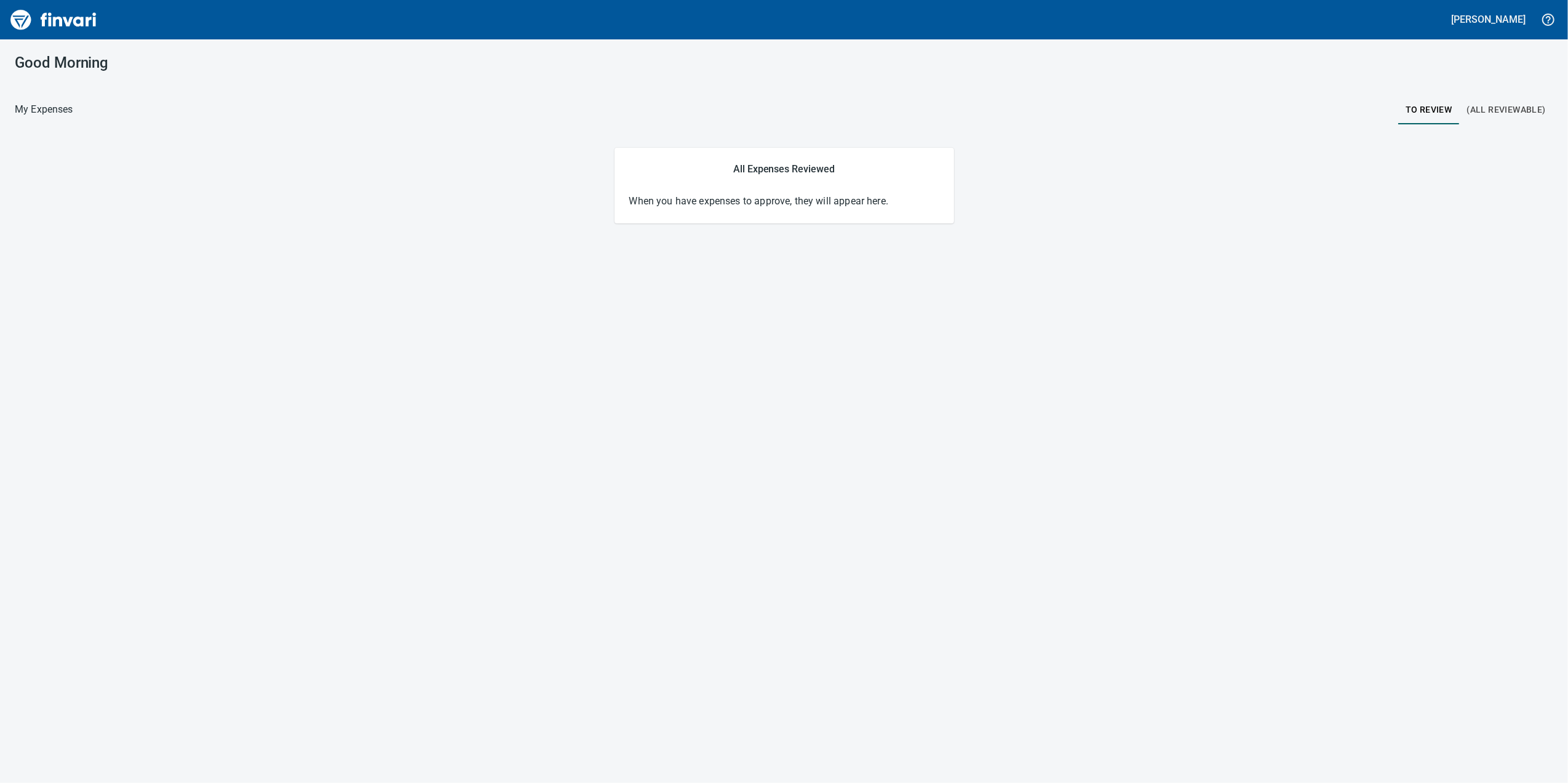
click at [162, 3] on div "[PERSON_NAME]" at bounding box center [784, 20] width 1568 height 39
